Goal: Task Accomplishment & Management: Complete application form

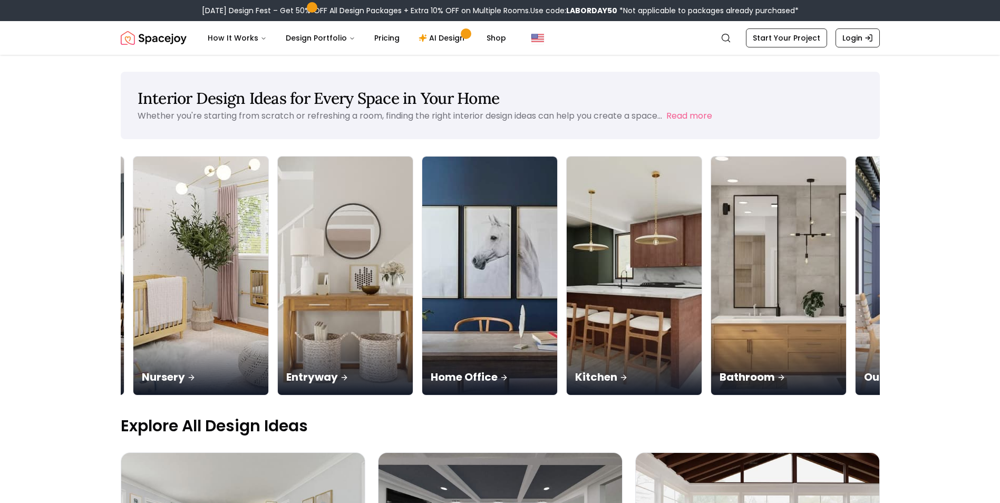
scroll to position [0, 433]
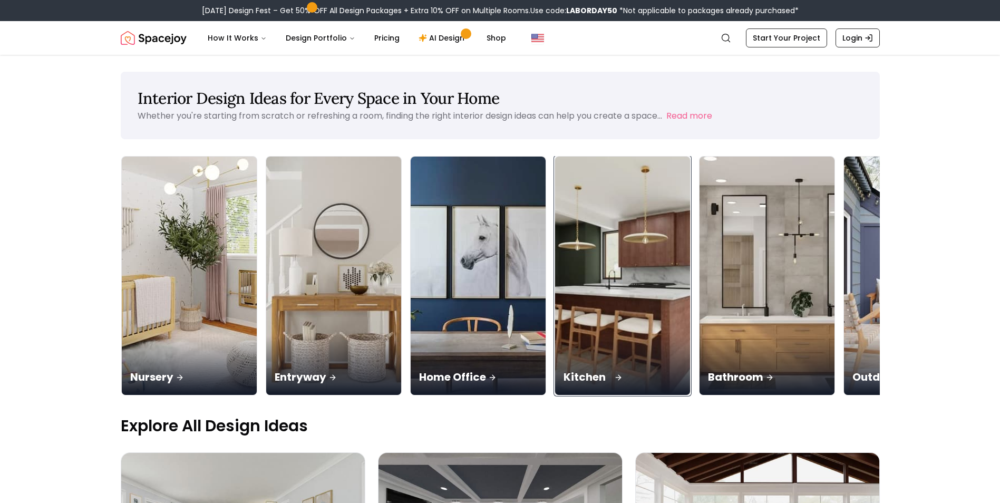
click at [640, 294] on img at bounding box center [622, 276] width 142 height 250
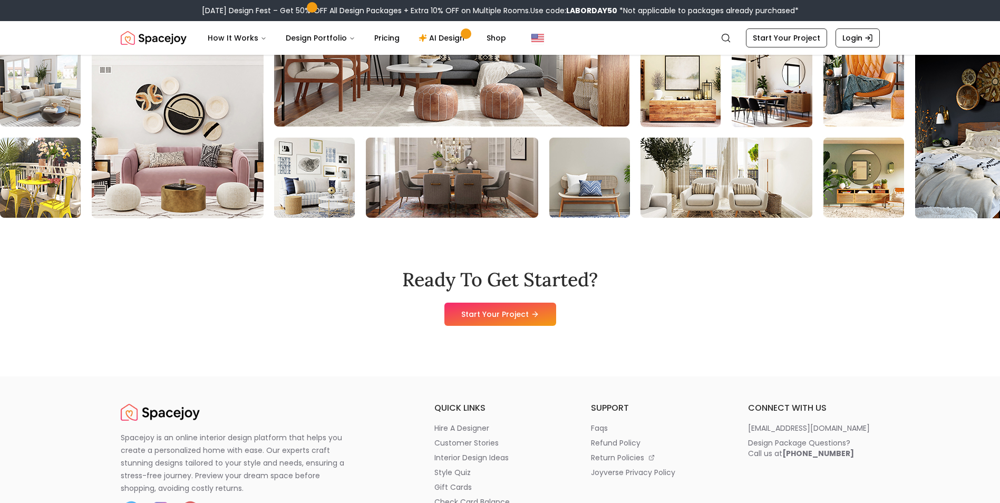
scroll to position [1124, 0]
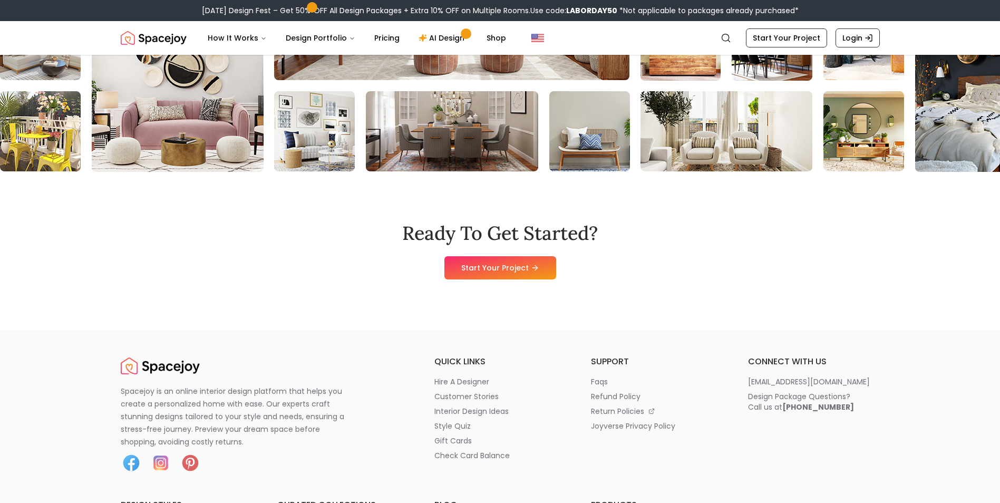
click at [507, 284] on div "Ready To Get Started? Start Your Project" at bounding box center [500, 251] width 759 height 158
click at [508, 280] on div "Ready To Get Started? Start Your Project" at bounding box center [500, 251] width 759 height 158
click at [515, 275] on link "Start Your Project" at bounding box center [500, 267] width 112 height 23
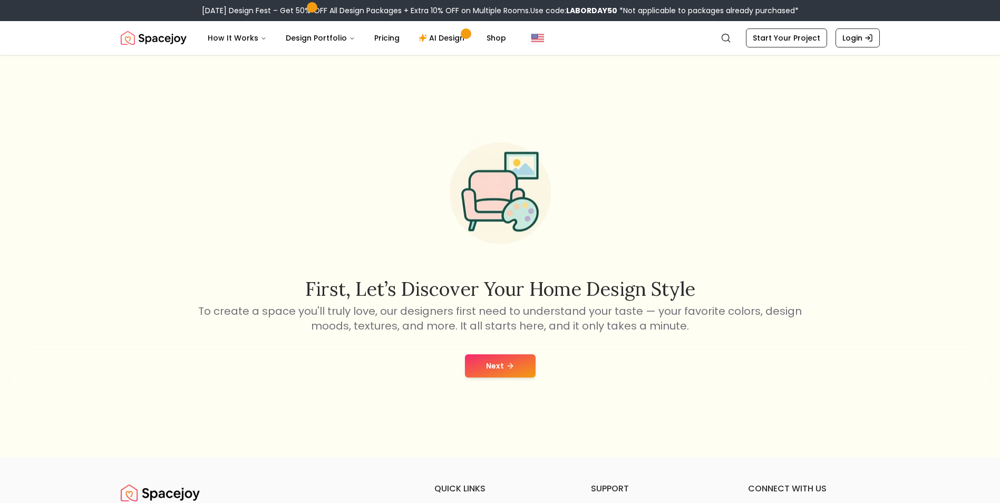
click at [509, 366] on icon at bounding box center [510, 366] width 5 height 0
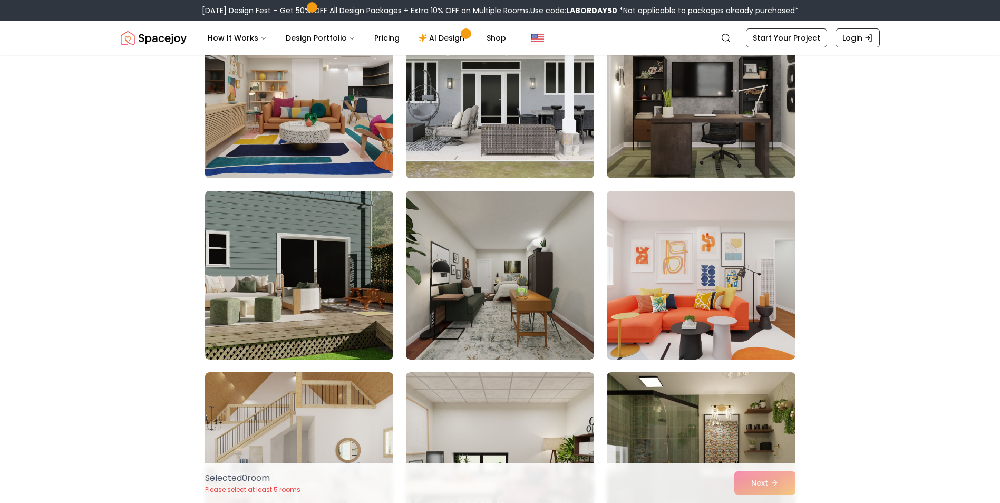
scroll to position [5376, 0]
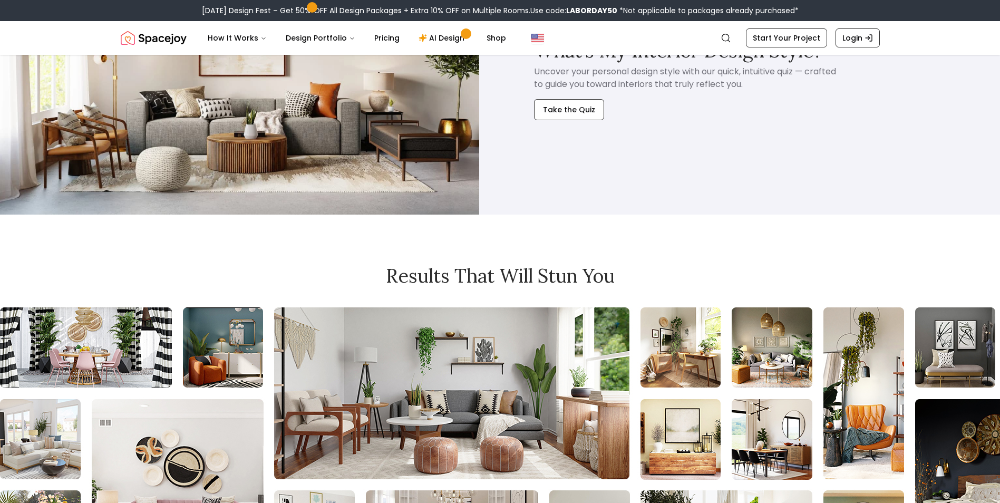
scroll to position [1124, 0]
